Goal: Check status

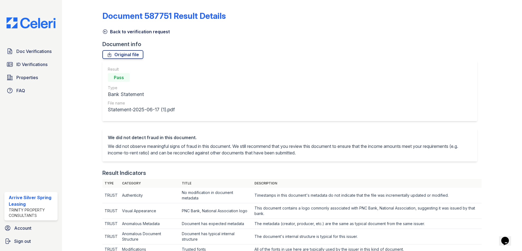
scroll to position [218, 0]
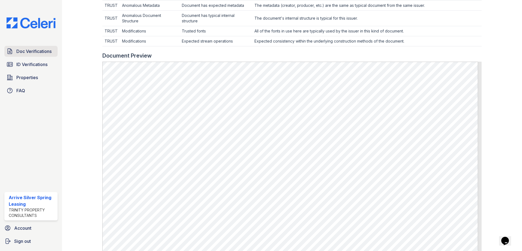
click at [35, 52] on span "Doc Verifications" at bounding box center [33, 51] width 35 height 7
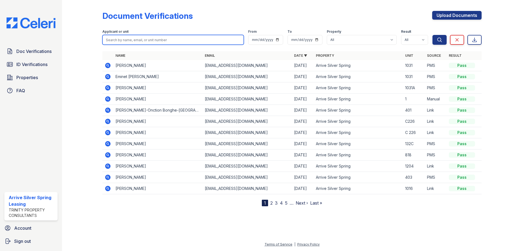
click at [131, 39] on input "search" at bounding box center [172, 40] width 141 height 10
type input "Bad"
click at [433, 35] on button "Search" at bounding box center [440, 40] width 14 height 10
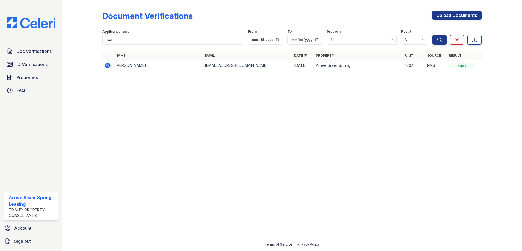
click at [106, 67] on icon at bounding box center [107, 65] width 5 height 5
